Goal: Feedback & Contribution: Submit feedback/report problem

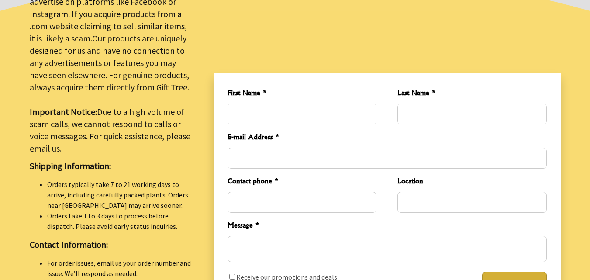
type input "Ahad"
type input "Raza"
type input "[EMAIL_ADDRESS][DOMAIN_NAME]"
type input "03070771108"
type input "Okara"
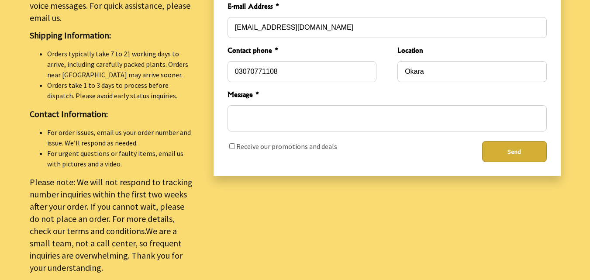
scroll to position [393, 0]
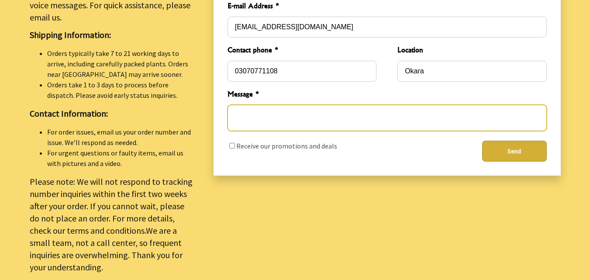
click at [271, 118] on textarea "Message *" at bounding box center [387, 118] width 319 height 26
click at [264, 116] on textarea "Message *" at bounding box center [387, 118] width 319 height 26
paste textarea "Dear website Admin, I have visited your website want to contribute to your site…"
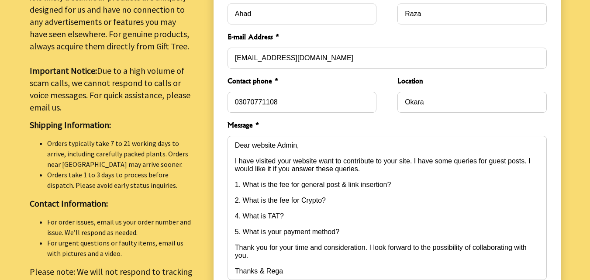
scroll to position [349, 0]
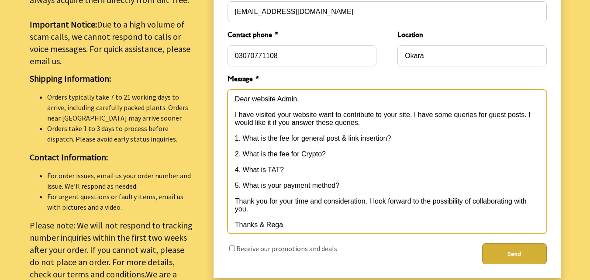
click at [317, 109] on textarea "Dear website Admin, I have visited your website want to contribute to your site…" at bounding box center [387, 162] width 319 height 144
paste textarea "[URL][DOMAIN_NAME]"
type textarea "Dear website Admin, I have visited your website [URL][DOMAIN_NAME] want to cont…"
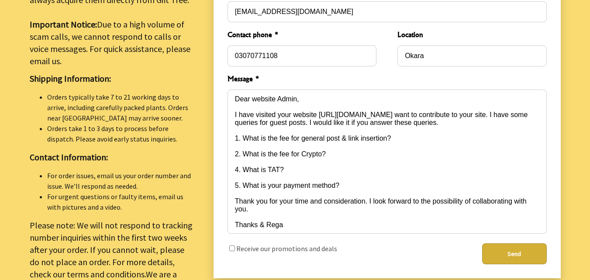
click at [500, 248] on button "Send" at bounding box center [514, 253] width 65 height 21
click at [231, 245] on input "checkbox" at bounding box center [232, 248] width 6 height 6
checkbox input "true"
click at [515, 248] on button "Send" at bounding box center [514, 253] width 65 height 21
